Goal: Information Seeking & Learning: Learn about a topic

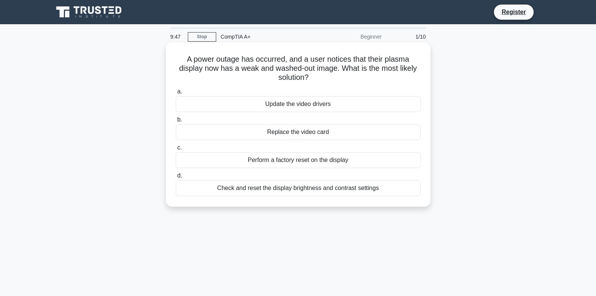
click at [313, 192] on div "Check and reset the display brightness and contrast settings" at bounding box center [298, 188] width 245 height 16
click at [176, 178] on input "d. Check and reset the display brightness and contrast settings" at bounding box center [176, 175] width 0 height 5
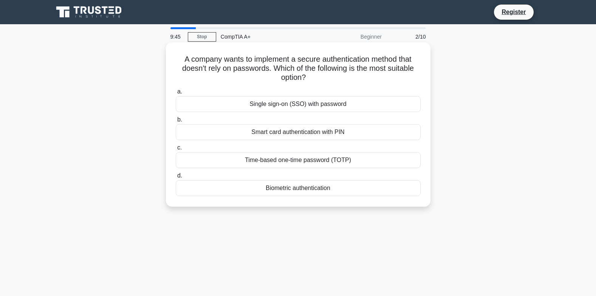
click at [181, 64] on h5 "A company wants to implement a secure authentication method that doesn't rely o…" at bounding box center [298, 68] width 247 height 28
drag, startPoint x: 181, startPoint y: 64, endPoint x: 279, endPoint y: 64, distance: 97.6
click at [279, 64] on h5 "A company wants to implement a secure authentication method that doesn't rely o…" at bounding box center [298, 68] width 247 height 28
drag, startPoint x: 279, startPoint y: 64, endPoint x: 225, endPoint y: 68, distance: 53.5
click at [225, 68] on h5 "A company wants to implement a secure authentication method that doesn't rely o…" at bounding box center [298, 68] width 247 height 28
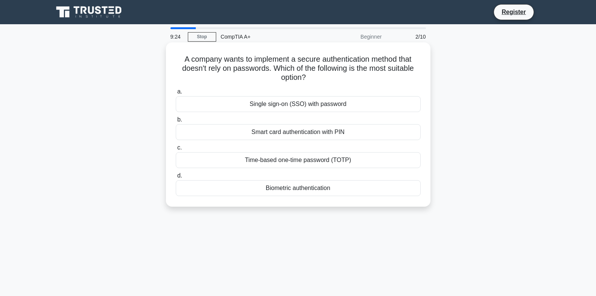
click at [246, 131] on div "Smart card authentication with PIN" at bounding box center [298, 132] width 245 height 16
click at [176, 122] on input "b. Smart card authentication with PIN" at bounding box center [176, 119] width 0 height 5
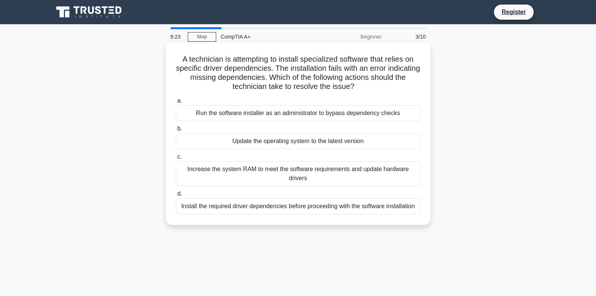
click at [187, 62] on h5 "A technician is attempting to install specialized software that relies on speci…" at bounding box center [298, 72] width 247 height 37
drag, startPoint x: 203, startPoint y: 64, endPoint x: 273, endPoint y: 63, distance: 69.6
click at [273, 63] on h5 "A technician is attempting to install specialized software that relies on speci…" at bounding box center [298, 72] width 247 height 37
drag, startPoint x: 273, startPoint y: 63, endPoint x: 248, endPoint y: 63, distance: 24.6
click at [248, 63] on h5 "A technician is attempting to install specialized software that relies on speci…" at bounding box center [298, 72] width 247 height 37
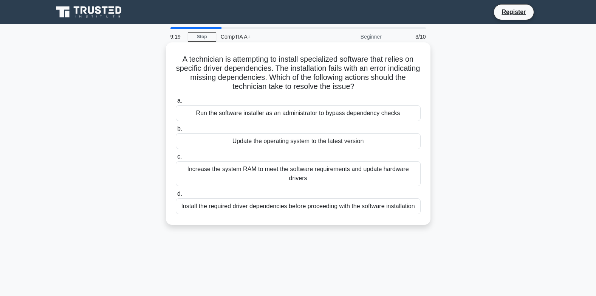
click at [206, 70] on h5 "A technician is attempting to install specialized software that relies on speci…" at bounding box center [298, 72] width 247 height 37
drag, startPoint x: 206, startPoint y: 70, endPoint x: 215, endPoint y: 71, distance: 9.1
click at [215, 71] on h5 "A technician is attempting to install specialized software that relies on speci…" at bounding box center [298, 72] width 247 height 37
drag, startPoint x: 215, startPoint y: 71, endPoint x: 211, endPoint y: 75, distance: 4.8
click at [211, 75] on h5 "A technician is attempting to install specialized software that relies on speci…" at bounding box center [298, 72] width 247 height 37
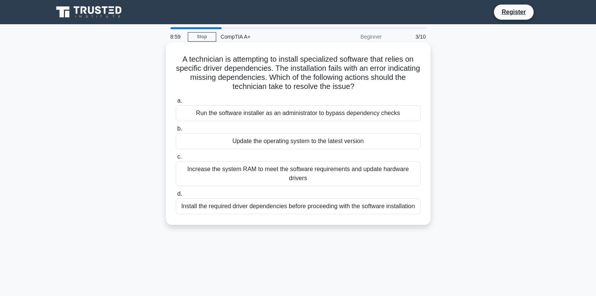
click at [275, 207] on div "Install the required driver dependencies before proceeding with the software in…" at bounding box center [298, 206] width 245 height 16
click at [176, 196] on input "d. Install the required driver dependencies before proceeding with the software…" at bounding box center [176, 193] width 0 height 5
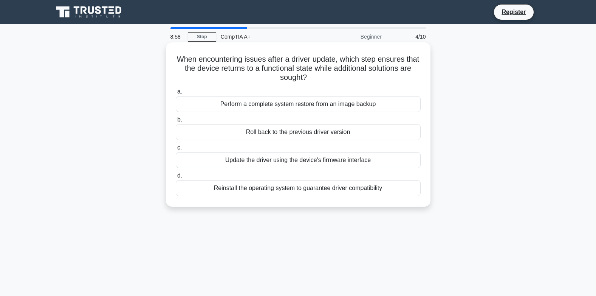
click at [185, 61] on h5 "When encountering issues after a driver update, which step ensures that the dev…" at bounding box center [298, 68] width 247 height 28
drag, startPoint x: 185, startPoint y: 61, endPoint x: 286, endPoint y: 62, distance: 100.2
click at [286, 62] on h5 "When encountering issues after a driver update, which step ensures that the dev…" at bounding box center [298, 68] width 247 height 28
drag, startPoint x: 286, startPoint y: 62, endPoint x: 206, endPoint y: 61, distance: 79.4
click at [206, 61] on h5 "When encountering issues after a driver update, which step ensures that the dev…" at bounding box center [298, 68] width 247 height 28
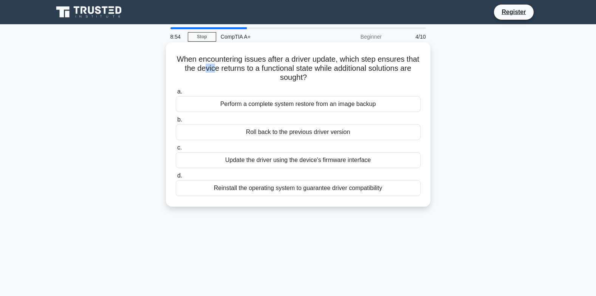
drag, startPoint x: 217, startPoint y: 71, endPoint x: 227, endPoint y: 71, distance: 10.2
click at [227, 71] on h5 "When encountering issues after a driver update, which step ensures that the dev…" at bounding box center [298, 68] width 247 height 28
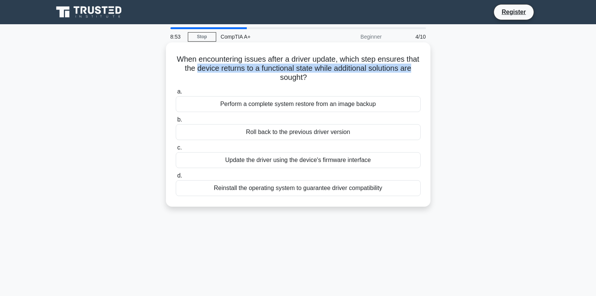
drag, startPoint x: 227, startPoint y: 71, endPoint x: 265, endPoint y: 74, distance: 38.0
click at [265, 74] on h5 "When encountering issues after a driver update, which step ensures that the dev…" at bounding box center [298, 68] width 247 height 28
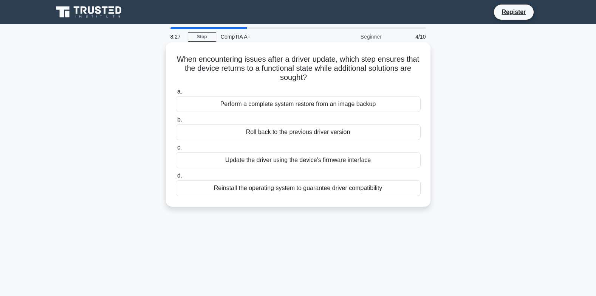
click at [259, 131] on div "Roll back to the previous driver version" at bounding box center [298, 132] width 245 height 16
click at [176, 122] on input "b. Roll back to the previous driver version" at bounding box center [176, 119] width 0 height 5
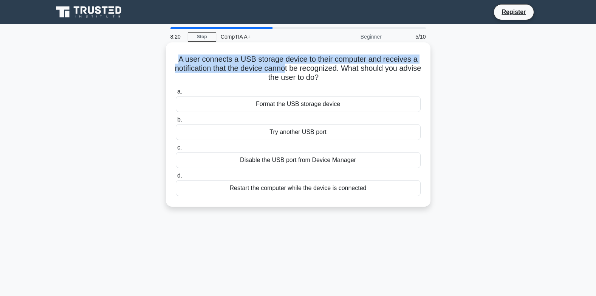
drag, startPoint x: 174, startPoint y: 61, endPoint x: 296, endPoint y: 72, distance: 122.7
click at [296, 72] on div "A user connects a USB storage device to their computer and receives a notificat…" at bounding box center [298, 124] width 259 height 158
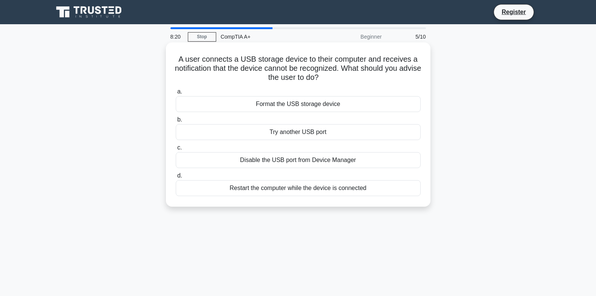
drag, startPoint x: 296, startPoint y: 72, endPoint x: 279, endPoint y: 80, distance: 19.3
click at [279, 80] on h5 "A user connects a USB storage device to their computer and receives a notificat…" at bounding box center [298, 68] width 247 height 28
click at [316, 104] on div "Format the USB storage device" at bounding box center [298, 104] width 245 height 16
click at [176, 94] on input "a. Format the USB storage device" at bounding box center [176, 91] width 0 height 5
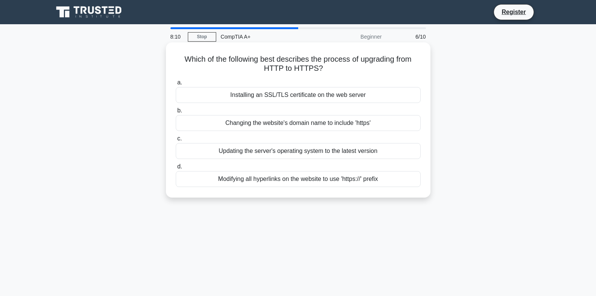
click at [192, 59] on h5 "Which of the following best describes the process of upgrading from HTTP to HTT…" at bounding box center [298, 63] width 247 height 19
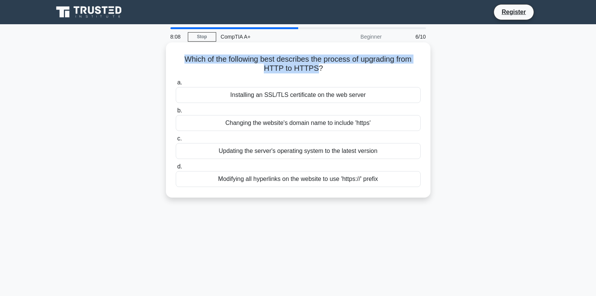
drag, startPoint x: 192, startPoint y: 59, endPoint x: 311, endPoint y: 66, distance: 118.9
click at [311, 66] on h5 "Which of the following best describes the process of upgrading from HTTP to HTT…" at bounding box center [298, 63] width 247 height 19
drag, startPoint x: 311, startPoint y: 66, endPoint x: 278, endPoint y: 69, distance: 32.6
click at [278, 69] on h5 "Which of the following best describes the process of upgrading from HTTP to HTT…" at bounding box center [298, 63] width 247 height 19
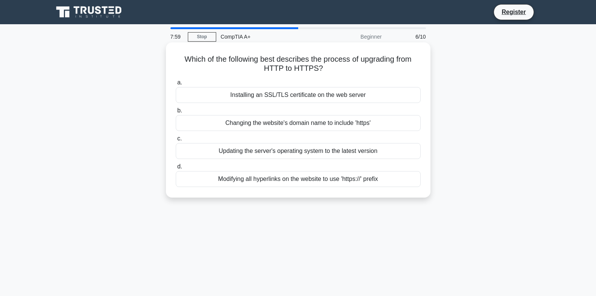
click at [289, 95] on div "Installing an SSL/TLS certificate on the web server" at bounding box center [298, 95] width 245 height 16
click at [176, 85] on input "a. Installing an SSL/TLS certificate on the web server" at bounding box center [176, 82] width 0 height 5
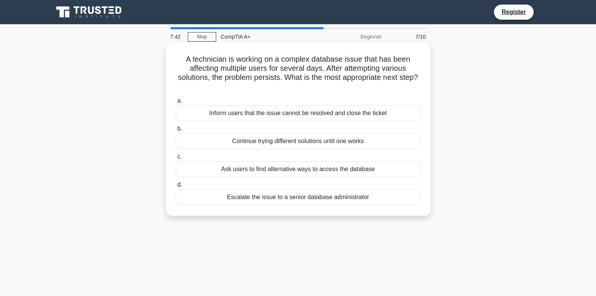
click at [185, 64] on h5 "A technician is working on a complex database issue that has been affecting mul…" at bounding box center [298, 72] width 247 height 37
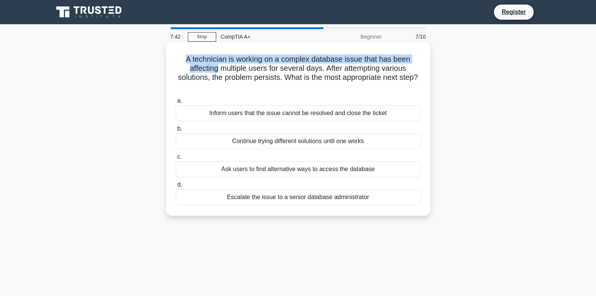
click at [186, 62] on h5 "A technician is working on a complex database issue that has been affecting mul…" at bounding box center [298, 72] width 247 height 37
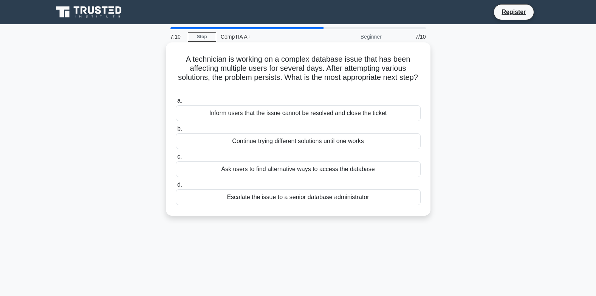
click at [194, 65] on h5 "A technician is working on a complex database issue that has been affecting mul…" at bounding box center [298, 72] width 247 height 37
click at [191, 61] on h5 "A technician is working on a complex database issue that has been affecting mul…" at bounding box center [298, 72] width 247 height 37
click at [188, 61] on h5 "A technician is working on a complex database issue that has been affecting mul…" at bounding box center [298, 72] width 247 height 37
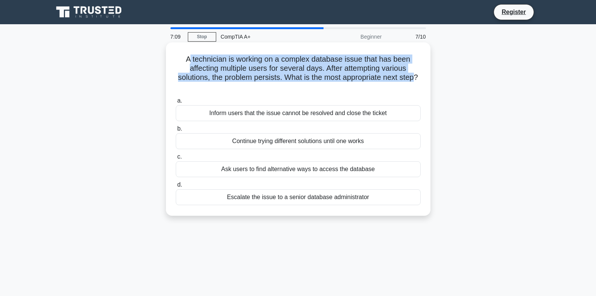
drag, startPoint x: 188, startPoint y: 61, endPoint x: 286, endPoint y: 84, distance: 100.3
click at [286, 84] on h5 "A technician is working on a complex database issue that has been affecting mul…" at bounding box center [298, 72] width 247 height 37
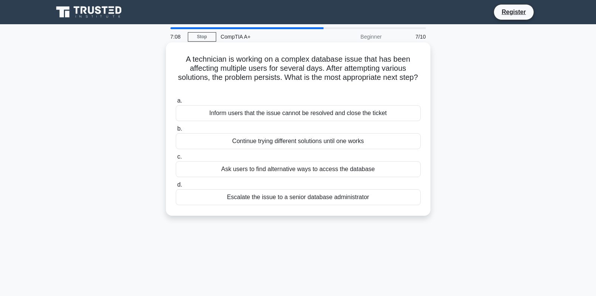
drag, startPoint x: 286, startPoint y: 84, endPoint x: 313, endPoint y: 92, distance: 28.1
click at [313, 92] on h5 "A technician is working on a complex database issue that has been affecting mul…" at bounding box center [298, 72] width 247 height 37
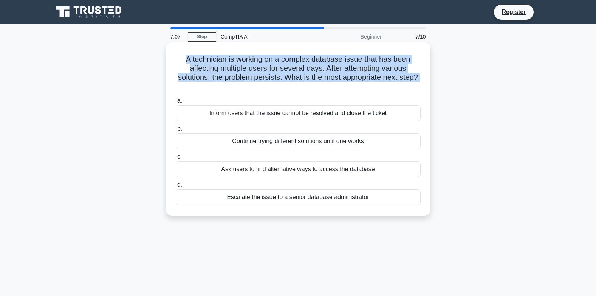
drag, startPoint x: 313, startPoint y: 92, endPoint x: 178, endPoint y: 63, distance: 137.7
click at [178, 63] on h5 "A technician is working on a complex database issue that has been affecting mul…" at bounding box center [298, 72] width 247 height 37
drag, startPoint x: 178, startPoint y: 63, endPoint x: 236, endPoint y: 79, distance: 59.6
click at [234, 79] on h5 "A technician is working on a complex database issue that has been affecting mul…" at bounding box center [298, 72] width 247 height 37
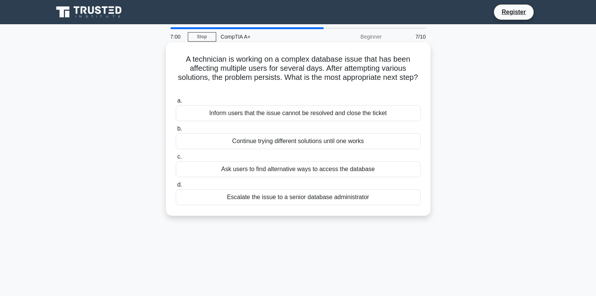
click at [305, 85] on h5 "A technician is working on a complex database issue that has been affecting mul…" at bounding box center [298, 72] width 247 height 37
click at [206, 70] on h5 "A technician is working on a complex database issue that has been affecting mul…" at bounding box center [298, 72] width 247 height 37
click at [371, 62] on h5 "A technician is working on a complex database issue that has been affecting mul…" at bounding box center [298, 72] width 247 height 37
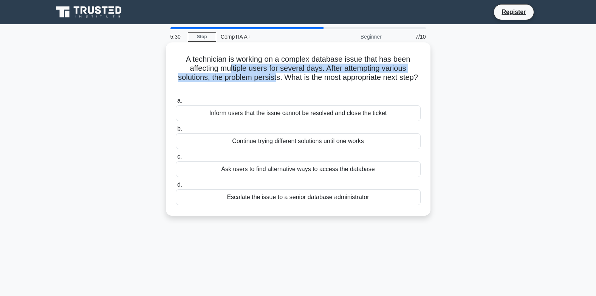
drag, startPoint x: 227, startPoint y: 69, endPoint x: 288, endPoint y: 76, distance: 60.9
click at [288, 76] on h5 "A technician is working on a complex database issue that has been affecting mul…" at bounding box center [298, 72] width 247 height 37
drag, startPoint x: 288, startPoint y: 76, endPoint x: 223, endPoint y: 76, distance: 64.7
click at [223, 76] on h5 "A technician is working on a complex database issue that has been affecting mul…" at bounding box center [298, 72] width 247 height 37
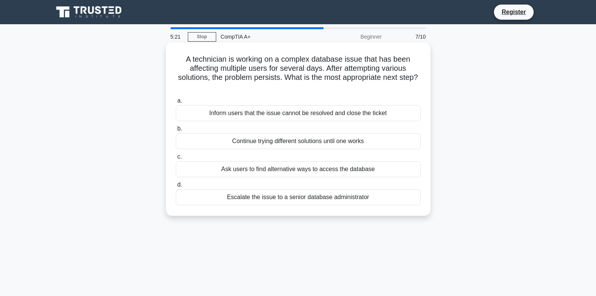
click at [272, 198] on div "Escalate the issue to a senior database administrator" at bounding box center [298, 197] width 245 height 16
click at [176, 187] on input "d. Escalate the issue to a senior database administrator" at bounding box center [176, 184] width 0 height 5
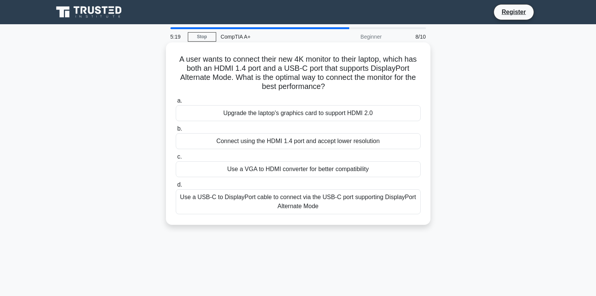
click at [191, 67] on h5 "A user wants to connect their new 4K monitor to their laptop, which has both an…" at bounding box center [298, 72] width 247 height 37
drag, startPoint x: 191, startPoint y: 67, endPoint x: 221, endPoint y: 66, distance: 30.7
click at [221, 66] on h5 "A user wants to connect their new 4K monitor to their laptop, which has both an…" at bounding box center [298, 72] width 247 height 37
click at [222, 68] on h5 "A user wants to connect their new 4K monitor to their laptop, which has both an…" at bounding box center [298, 72] width 247 height 37
drag, startPoint x: 238, startPoint y: 73, endPoint x: 248, endPoint y: 75, distance: 10.0
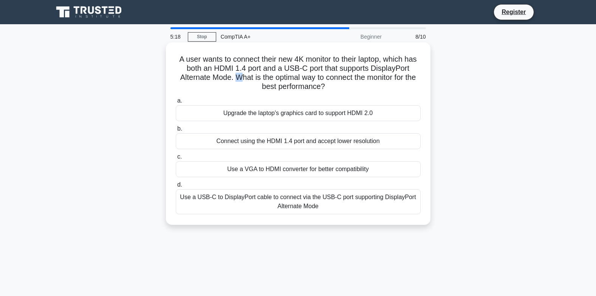
click at [248, 75] on h5 "A user wants to connect their new 4K monitor to their laptop, which has both an…" at bounding box center [298, 72] width 247 height 37
click at [208, 60] on h5 "A user wants to connect their new 4K monitor to their laptop, which has both an…" at bounding box center [298, 72] width 247 height 37
click at [419, 69] on h5 "A user wants to connect their new 4K monitor to their laptop, which has both an…" at bounding box center [298, 72] width 247 height 37
click at [371, 205] on div "Use a USB-C to DisplayPort cable to connect via the USB-C port supporting Displ…" at bounding box center [298, 201] width 245 height 25
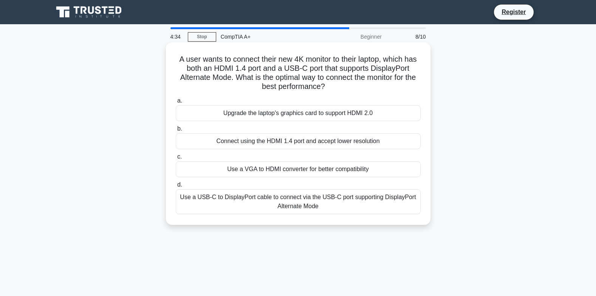
click at [176, 187] on input "d. Use a USB-C to DisplayPort cable to connect via the USB-C port supporting Di…" at bounding box center [176, 184] width 0 height 5
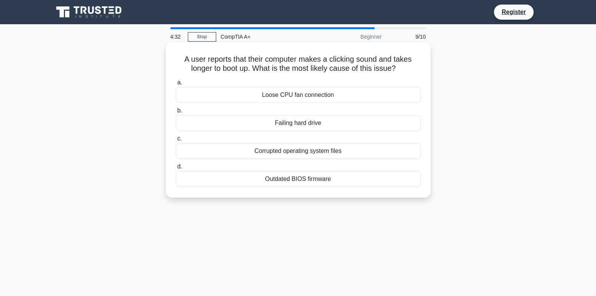
click at [194, 62] on h5 "A user reports that their computer makes a clicking sound and takes longer to b…" at bounding box center [298, 63] width 247 height 19
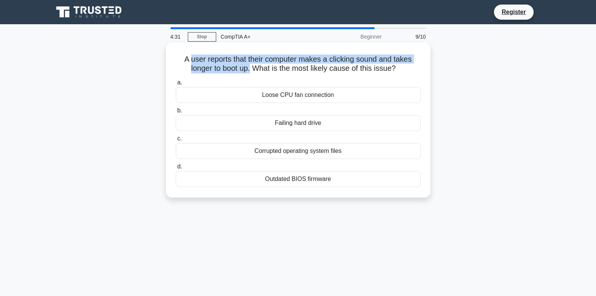
drag, startPoint x: 194, startPoint y: 62, endPoint x: 247, endPoint y: 68, distance: 52.9
click at [247, 68] on h5 "A user reports that their computer makes a clicking sound and takes longer to b…" at bounding box center [298, 63] width 247 height 19
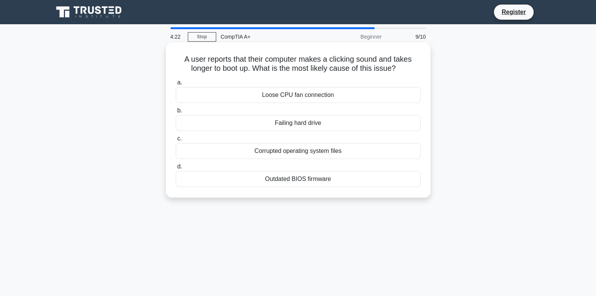
click at [285, 121] on div "Failing hard drive" at bounding box center [298, 123] width 245 height 16
click at [176, 113] on input "b. Failing hard drive" at bounding box center [176, 110] width 0 height 5
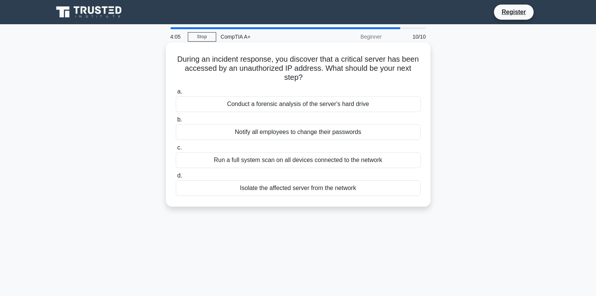
click at [276, 187] on div "Isolate the affected server from the network" at bounding box center [298, 188] width 245 height 16
click at [176, 178] on input "d. Isolate the affected server from the network" at bounding box center [176, 175] width 0 height 5
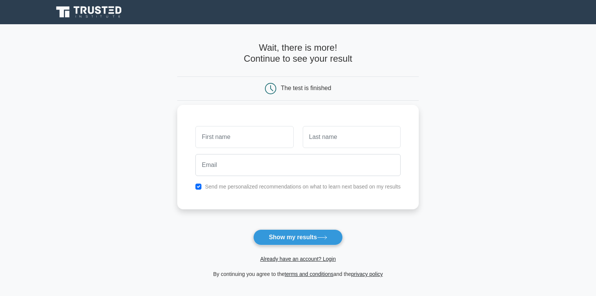
click at [274, 146] on input "text" at bounding box center [245, 137] width 98 height 22
type input "1234"
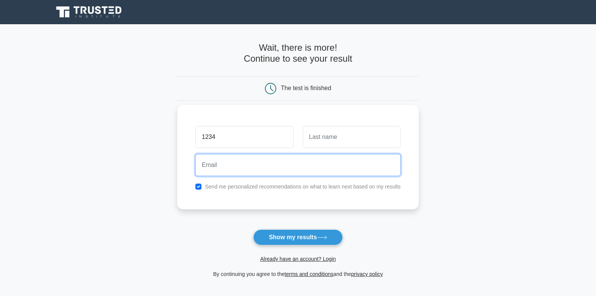
click at [277, 163] on input "email" at bounding box center [298, 165] width 205 height 22
type input "mextra091@gmail.com"
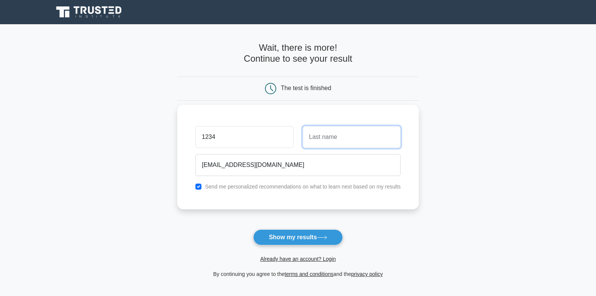
click at [325, 139] on input "text" at bounding box center [352, 137] width 98 height 22
type input "567"
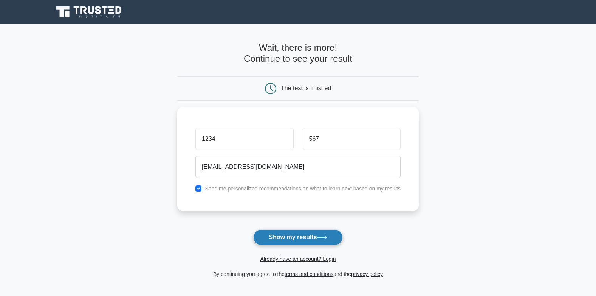
drag, startPoint x: 313, startPoint y: 251, endPoint x: 315, endPoint y: 245, distance: 6.5
click at [307, 240] on button "Show my results" at bounding box center [297, 237] width 89 height 16
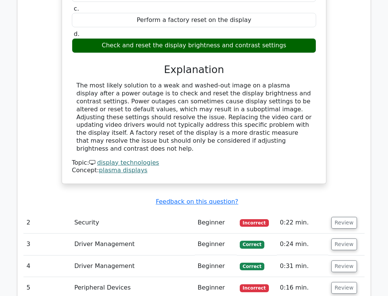
scroll to position [832, 0]
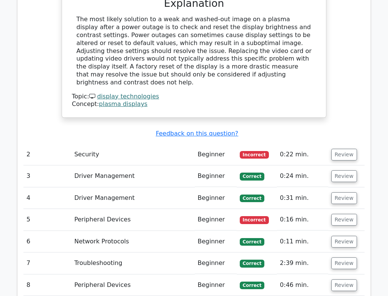
click at [247, 151] on span "Incorrect" at bounding box center [254, 155] width 29 height 8
click at [226, 144] on td "Beginner" at bounding box center [216, 155] width 42 height 22
click at [214, 144] on td "Beginner" at bounding box center [216, 155] width 42 height 22
click at [334, 149] on button "Review" at bounding box center [344, 155] width 26 height 12
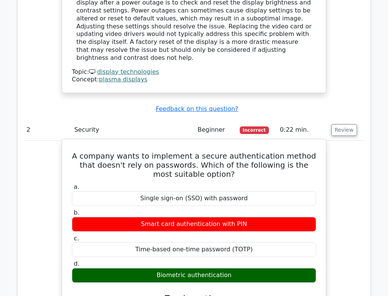
scroll to position [870, 0]
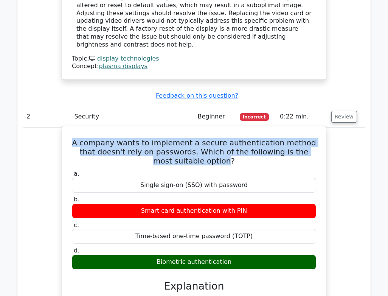
drag, startPoint x: 70, startPoint y: 109, endPoint x: 189, endPoint y: 129, distance: 121.2
drag, startPoint x: 189, startPoint y: 129, endPoint x: 185, endPoint y: 131, distance: 4.7
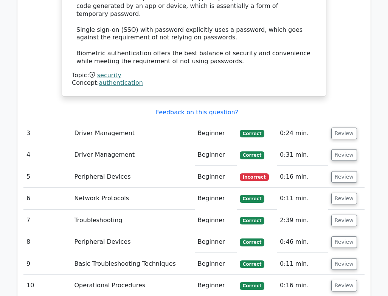
scroll to position [1286, 0]
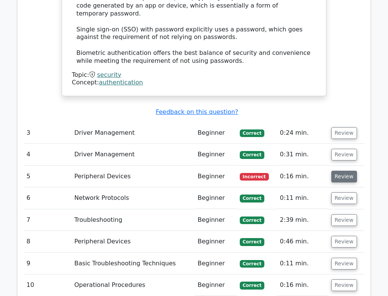
click at [342, 171] on button "Review" at bounding box center [344, 177] width 26 height 12
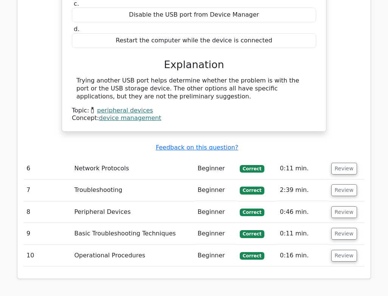
scroll to position [1550, 0]
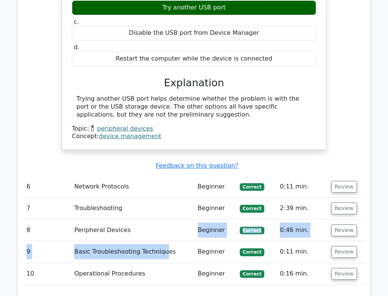
drag, startPoint x: 137, startPoint y: 180, endPoint x: 160, endPoint y: 209, distance: 36.4
click at [160, 241] on td "Basic Troubleshooting Techniques" at bounding box center [132, 252] width 123 height 22
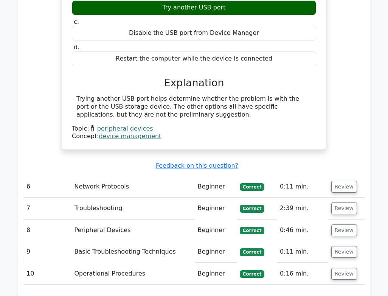
drag, startPoint x: 151, startPoint y: 220, endPoint x: 138, endPoint y: 224, distance: 13.4
click at [151, 263] on td "Operational Procedures" at bounding box center [132, 274] width 123 height 22
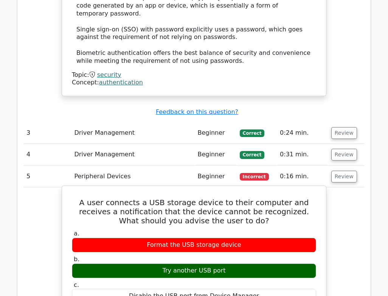
scroll to position [1324, 0]
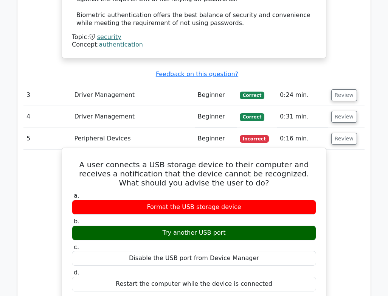
click at [156, 200] on div "Format the USB storage device" at bounding box center [194, 207] width 244 height 15
drag, startPoint x: 156, startPoint y: 155, endPoint x: 224, endPoint y: 159, distance: 67.8
click at [224, 200] on div "Format the USB storage device" at bounding box center [194, 207] width 244 height 15
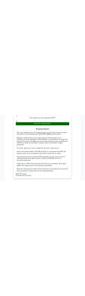
scroll to position [888, 0]
